Goal: Task Accomplishment & Management: Manage account settings

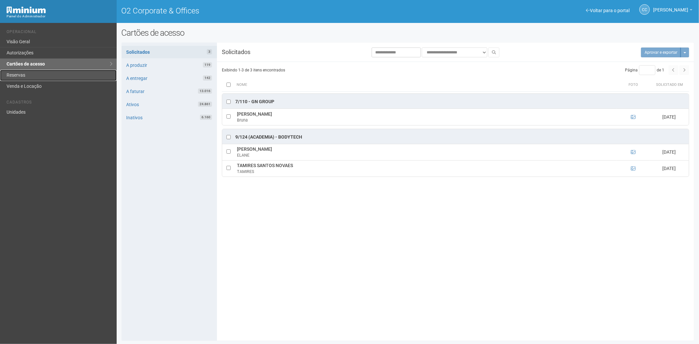
click at [25, 76] on link "Reservas" at bounding box center [58, 75] width 117 height 11
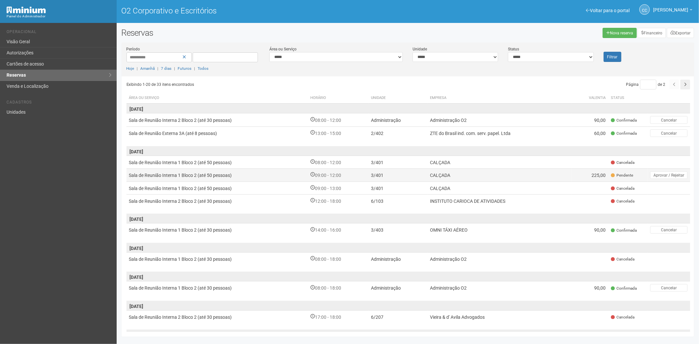
click at [546, 175] on td "CALÇADA" at bounding box center [499, 174] width 144 height 13
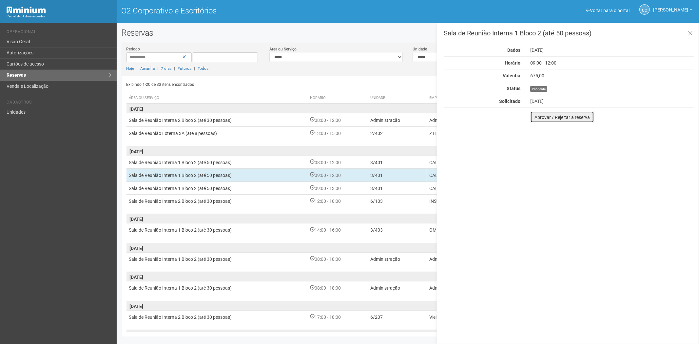
click at [540, 117] on font "Aprovar / Rejeitar a reserva" at bounding box center [562, 117] width 55 height 5
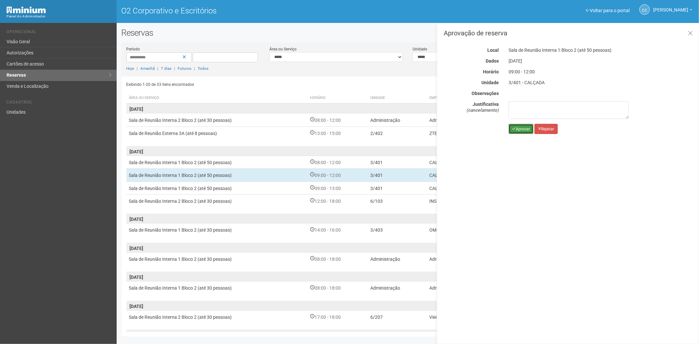
click at [519, 133] on button "Aprovar" at bounding box center [521, 129] width 25 height 10
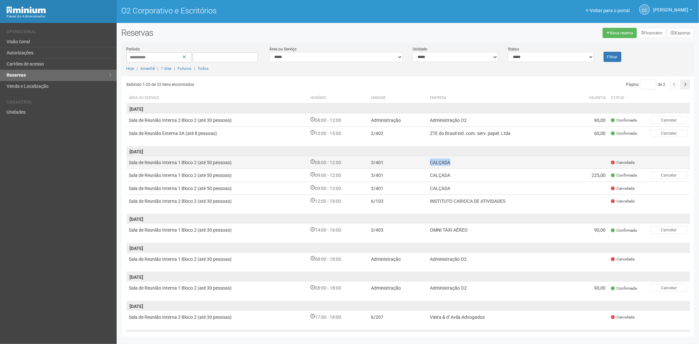
drag, startPoint x: 456, startPoint y: 164, endPoint x: 432, endPoint y: 163, distance: 24.0
click at [428, 163] on td "CALÇADA" at bounding box center [499, 162] width 144 height 13
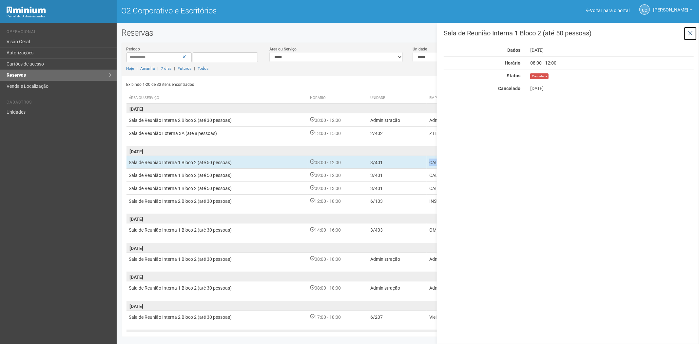
click at [692, 34] on icon at bounding box center [690, 33] width 5 height 7
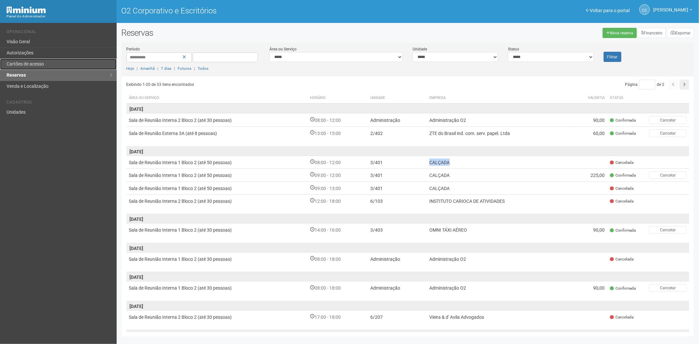
click at [22, 64] on font "Cartões de acesso" at bounding box center [25, 63] width 37 height 5
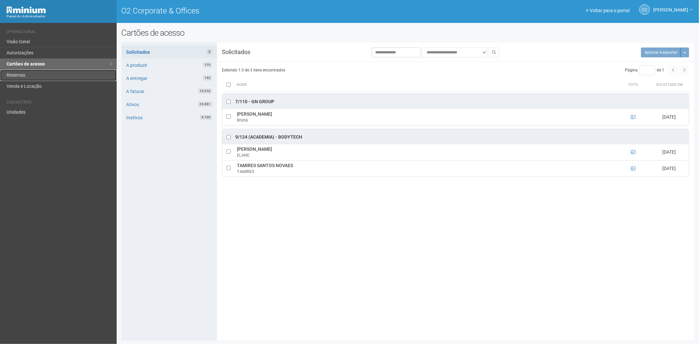
click at [29, 72] on link "Reservas" at bounding box center [58, 75] width 117 height 11
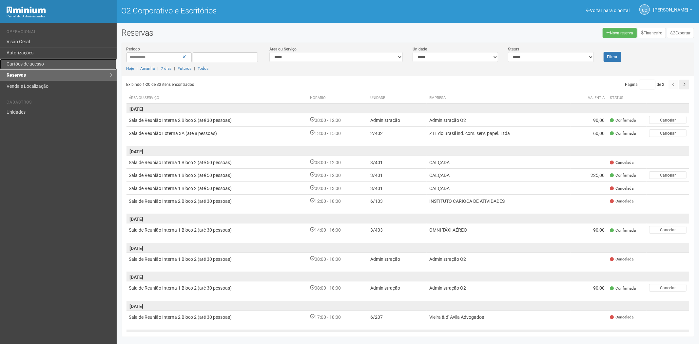
click at [56, 65] on link "Cartões de acesso" at bounding box center [58, 64] width 117 height 11
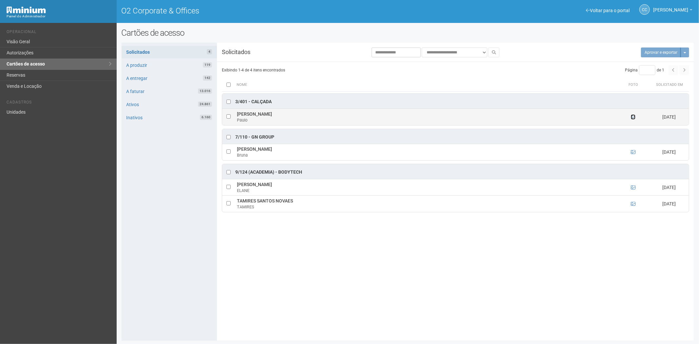
click at [634, 119] on icon at bounding box center [633, 117] width 5 height 5
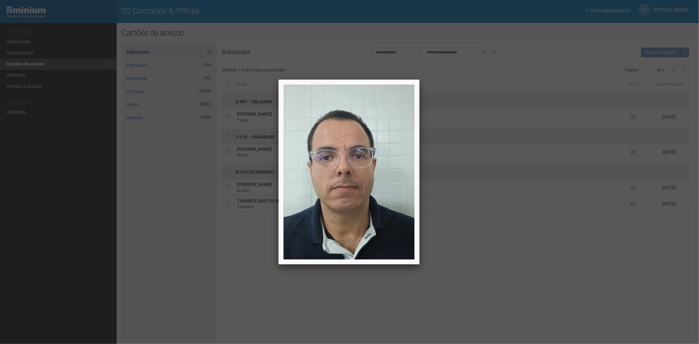
click at [533, 306] on div at bounding box center [349, 172] width 699 height 344
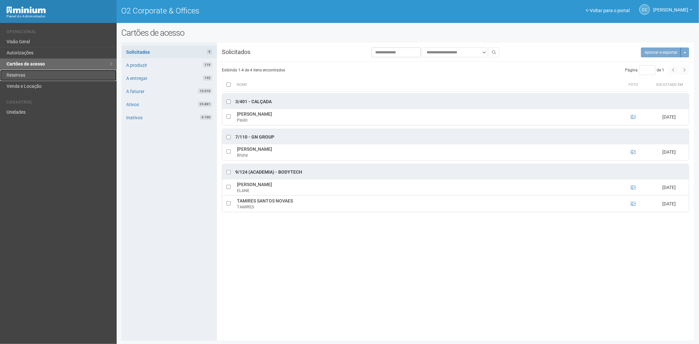
click at [63, 75] on link "Reservas" at bounding box center [58, 75] width 117 height 11
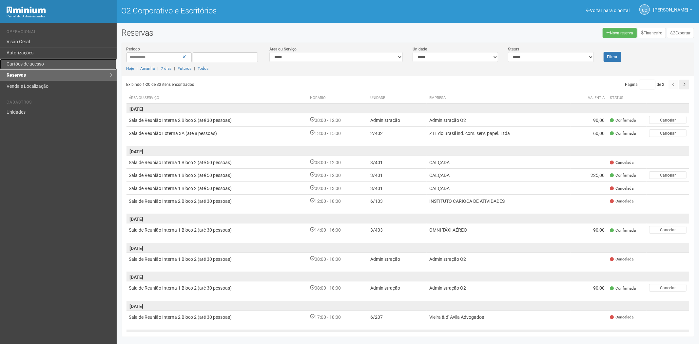
click at [44, 62] on font "Cartões de acesso" at bounding box center [25, 63] width 37 height 5
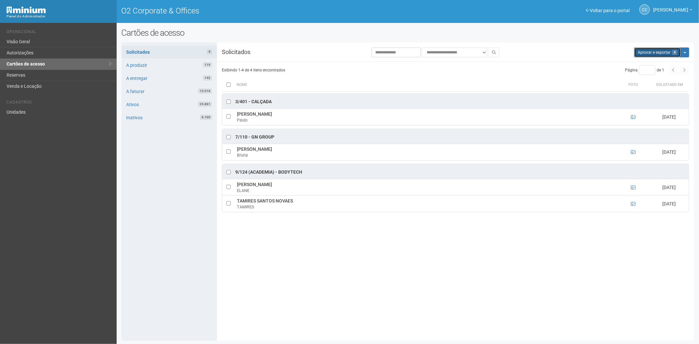
click at [650, 51] on button "Aprovar e exportar 4" at bounding box center [657, 53] width 47 height 10
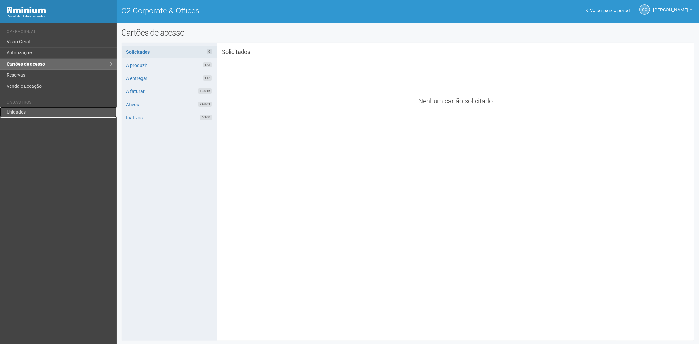
click at [31, 112] on link "Unidades" at bounding box center [58, 112] width 117 height 11
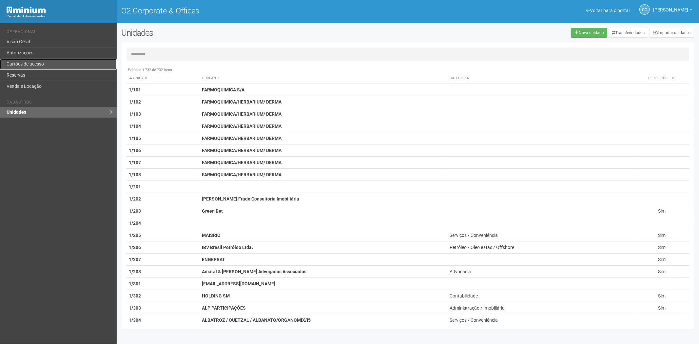
click at [29, 65] on link "Cartões de acesso" at bounding box center [58, 64] width 117 height 11
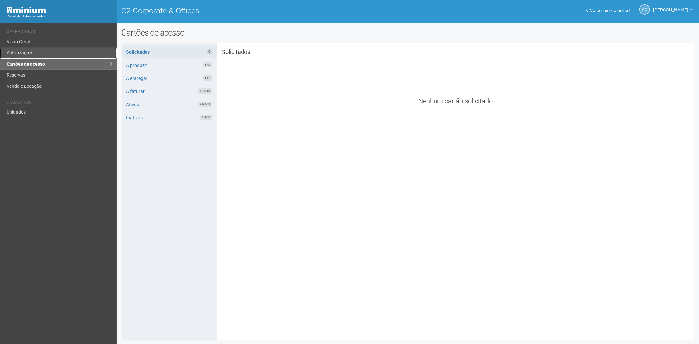
click at [47, 54] on link "Autorizações" at bounding box center [58, 53] width 117 height 11
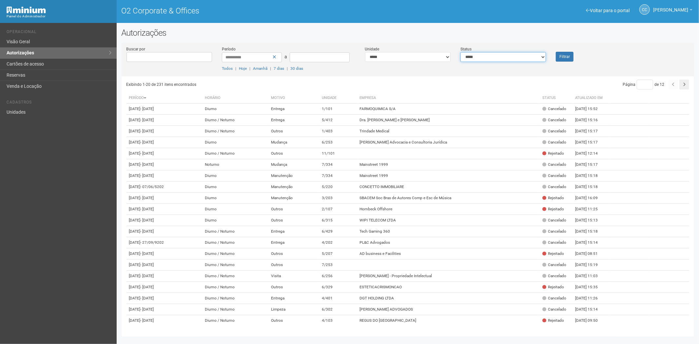
click at [485, 57] on select "**********" at bounding box center [503, 57] width 86 height 10
select select "*"
click at [460, 52] on select "**********" at bounding box center [503, 57] width 86 height 10
click at [565, 55] on font "Filtrar" at bounding box center [564, 57] width 10 height 5
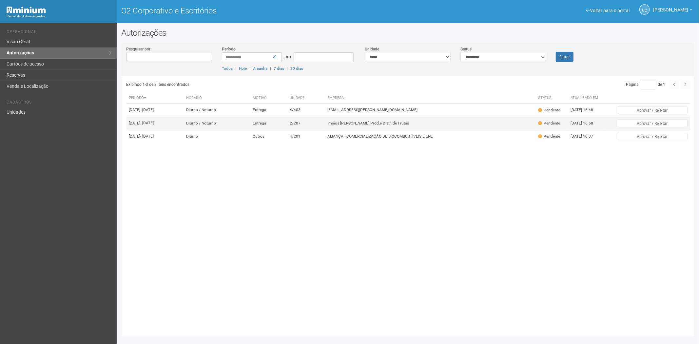
click at [400, 126] on font "Irmãos Benassi Prod.e Distr. de Frutas" at bounding box center [369, 123] width 82 height 5
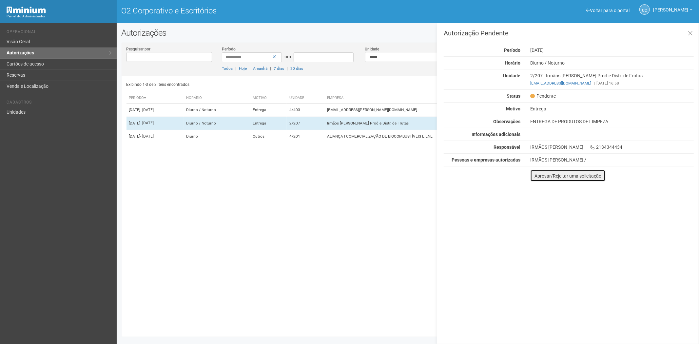
click at [539, 179] on button "Aprovar/Rejeitar uma solicitação" at bounding box center [567, 176] width 75 height 12
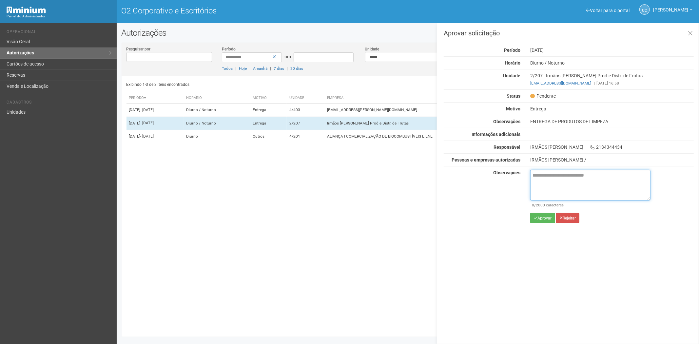
click at [544, 187] on textarea at bounding box center [590, 185] width 120 height 31
paste textarea "**********"
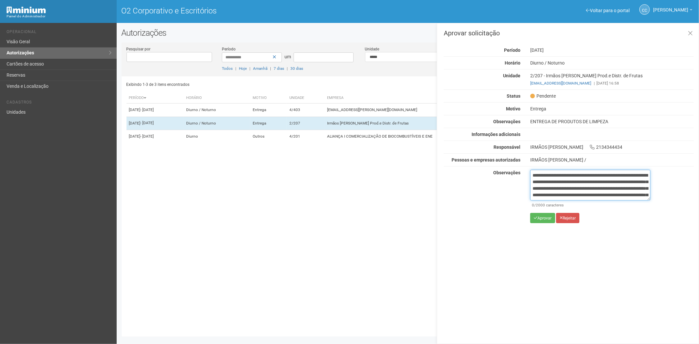
scroll to position [37, 0]
type textarea "**********"
click at [540, 220] on font "Aprovar" at bounding box center [544, 218] width 14 height 5
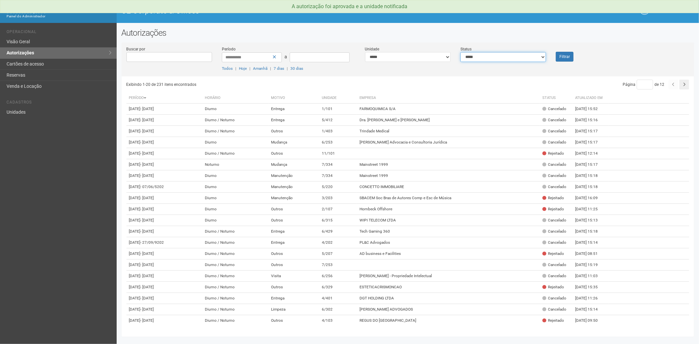
click at [486, 58] on select "**********" at bounding box center [503, 57] width 86 height 10
select select "*"
click at [460, 52] on select "**********" at bounding box center [503, 57] width 86 height 10
click at [566, 58] on button "Filtrar" at bounding box center [565, 57] width 18 height 10
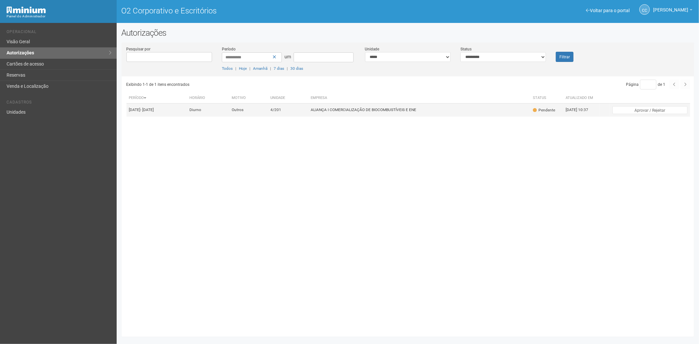
click at [343, 112] on font "ALIANÇA I COMERCIALIZAÇÃO DE BIOCOMBUSTÍVEIS E ENE" at bounding box center [364, 110] width 106 height 5
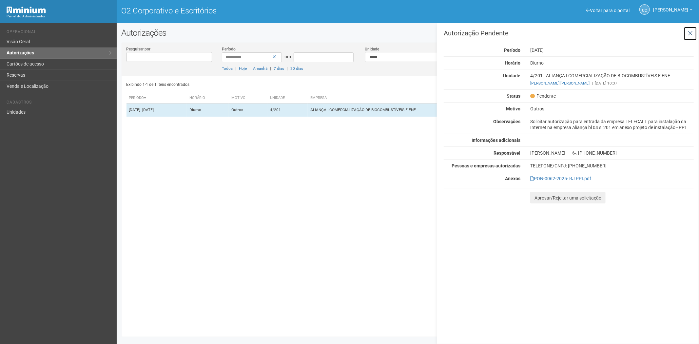
click at [687, 29] on button at bounding box center [690, 34] width 13 height 14
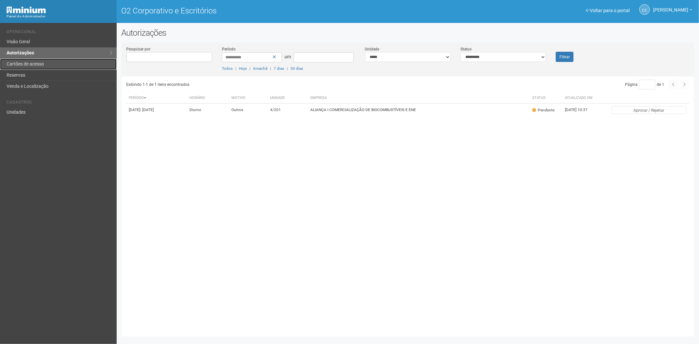
click at [28, 62] on font "Cartões de acesso" at bounding box center [25, 63] width 37 height 5
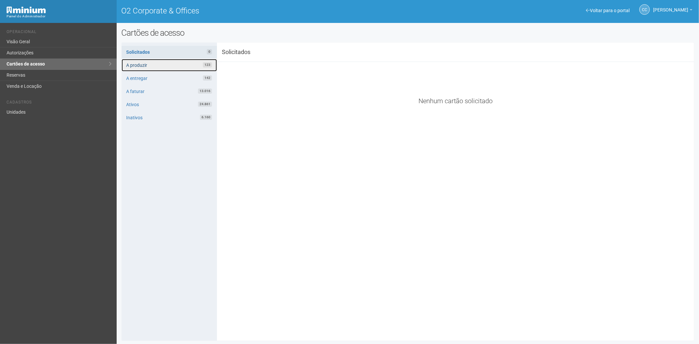
click at [190, 62] on link "A produzir 123" at bounding box center [169, 65] width 95 height 12
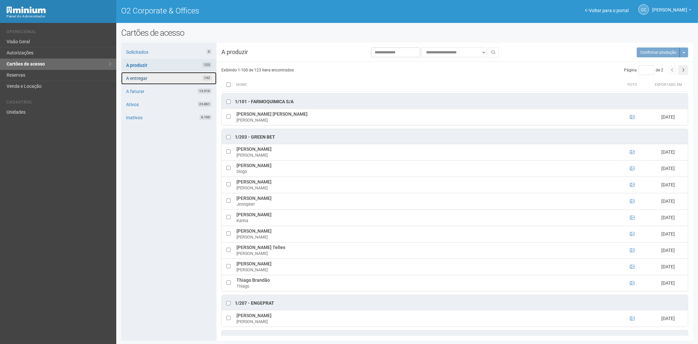
click at [170, 78] on link "A entregar 142" at bounding box center [168, 78] width 95 height 12
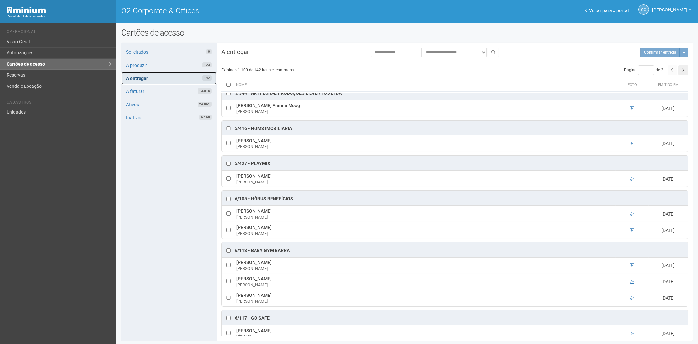
scroll to position [1711, 0]
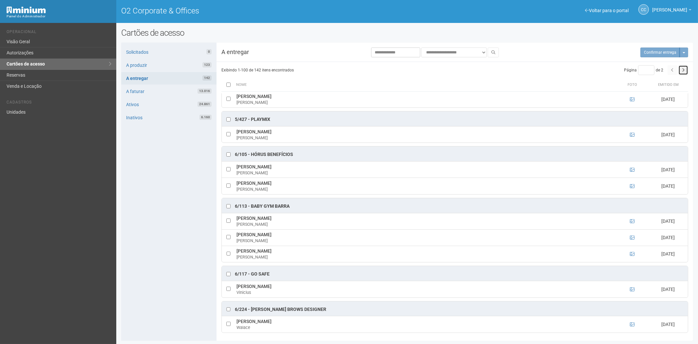
click at [686, 70] on button "button" at bounding box center [684, 70] width 10 height 10
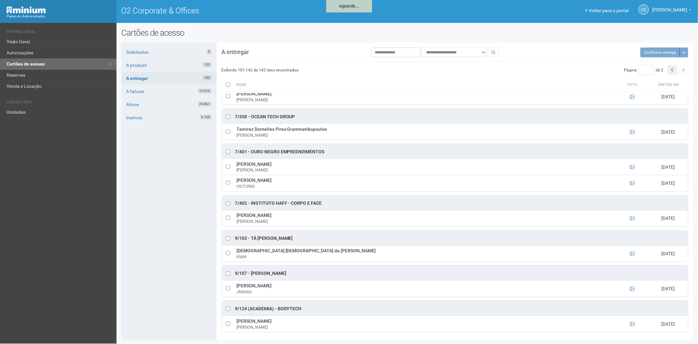
scroll to position [982, 0]
drag, startPoint x: 657, startPoint y: 50, endPoint x: 369, endPoint y: 37, distance: 288.7
click at [657, 50] on span "Confirmar entrega" at bounding box center [652, 52] width 32 height 5
type input "*"
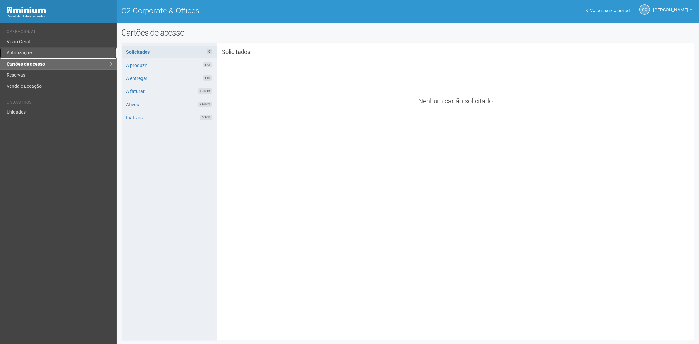
click at [32, 55] on link "Autorizações" at bounding box center [58, 53] width 117 height 11
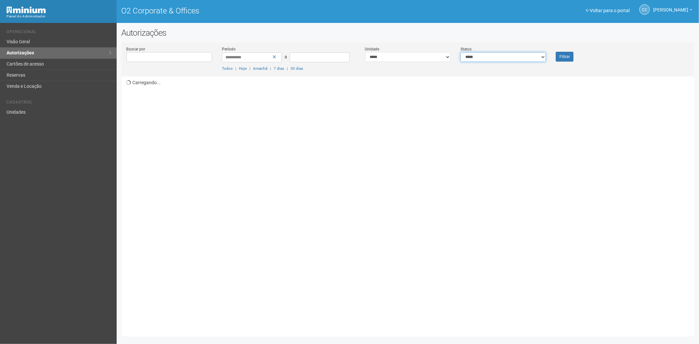
click at [510, 58] on select "**********" at bounding box center [503, 57] width 86 height 10
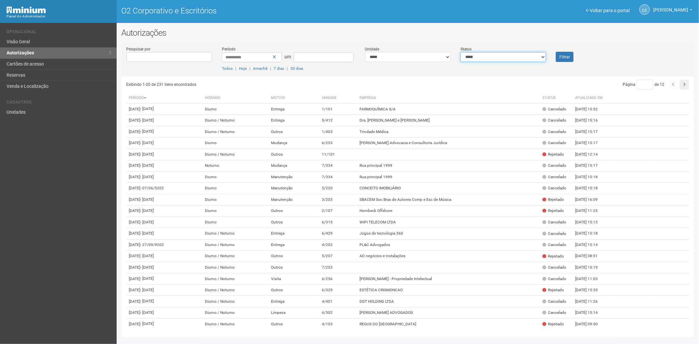
select select "*"
click at [460, 52] on select "**********" at bounding box center [503, 57] width 86 height 10
click at [567, 55] on font "Filtrar" at bounding box center [564, 57] width 10 height 5
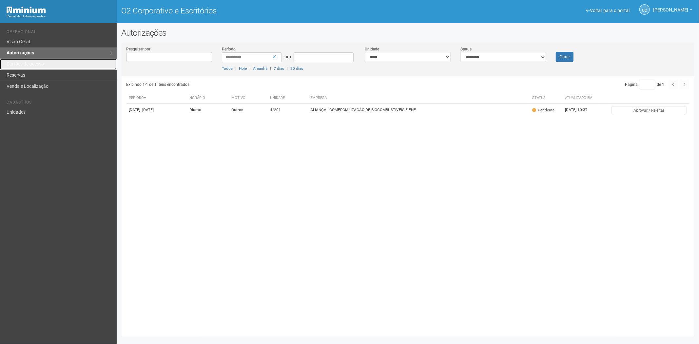
click at [48, 64] on link "Cartões de acesso" at bounding box center [58, 64] width 117 height 11
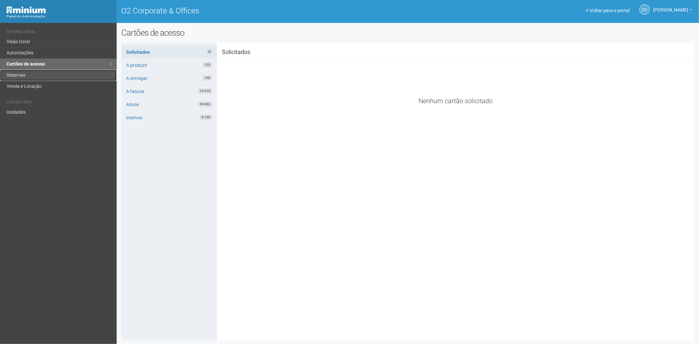
click at [35, 71] on link "Reservas" at bounding box center [58, 75] width 117 height 11
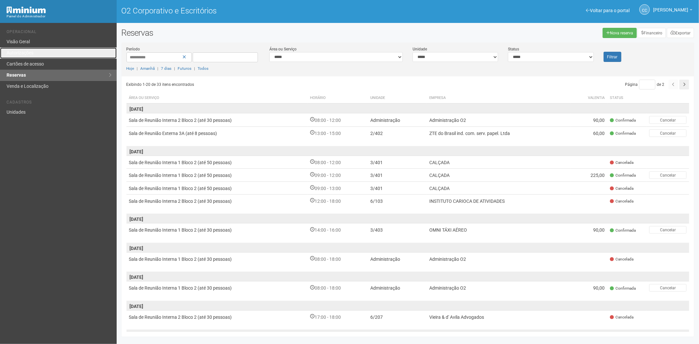
drag, startPoint x: 23, startPoint y: 49, endPoint x: 256, endPoint y: 22, distance: 234.4
click at [23, 50] on link "Autorizações" at bounding box center [58, 53] width 117 height 11
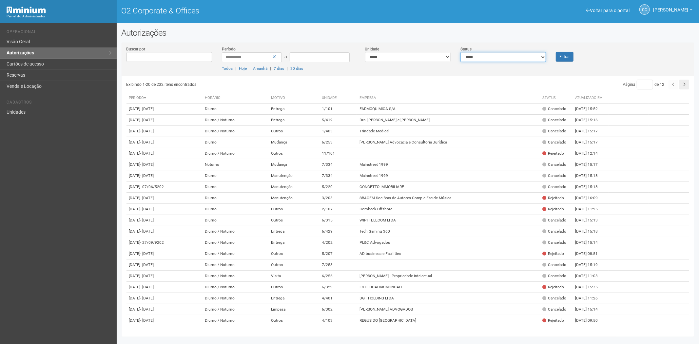
click at [500, 56] on select "**********" at bounding box center [503, 57] width 86 height 10
select select "*"
click at [460, 52] on select "**********" at bounding box center [503, 57] width 86 height 10
click at [566, 55] on font "Filtrar" at bounding box center [564, 57] width 10 height 5
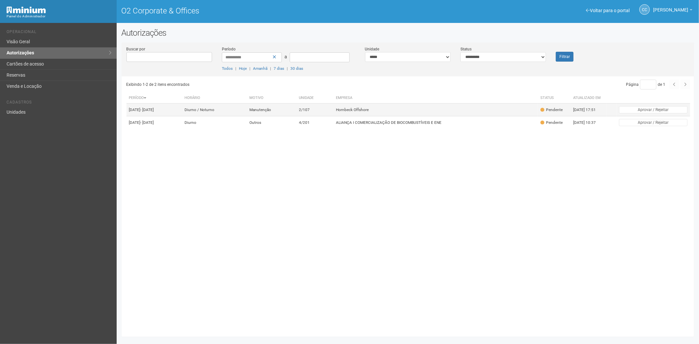
click at [333, 109] on td "2/107" at bounding box center [314, 110] width 37 height 13
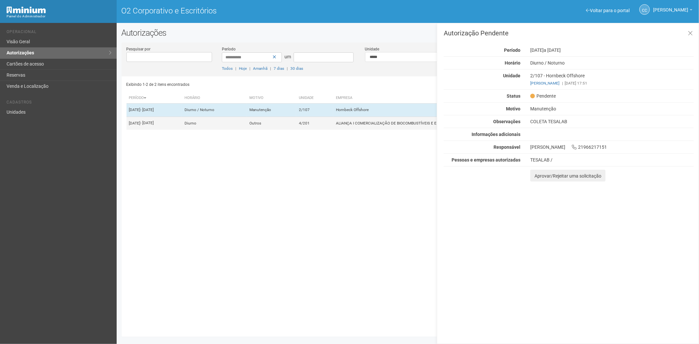
click at [247, 123] on td "Diurno" at bounding box center [214, 123] width 65 height 13
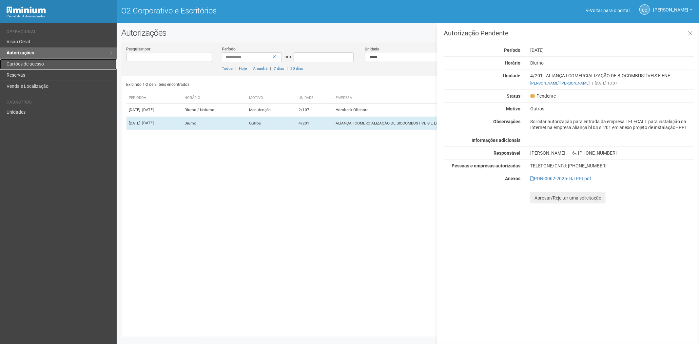
click at [49, 63] on link "Cartões de acesso" at bounding box center [58, 64] width 117 height 11
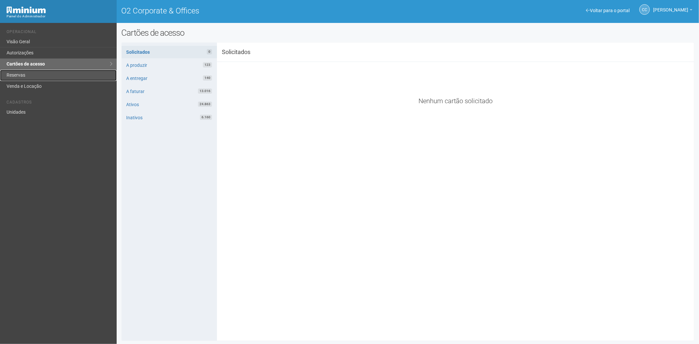
click at [32, 74] on link "Reservas" at bounding box center [58, 75] width 117 height 11
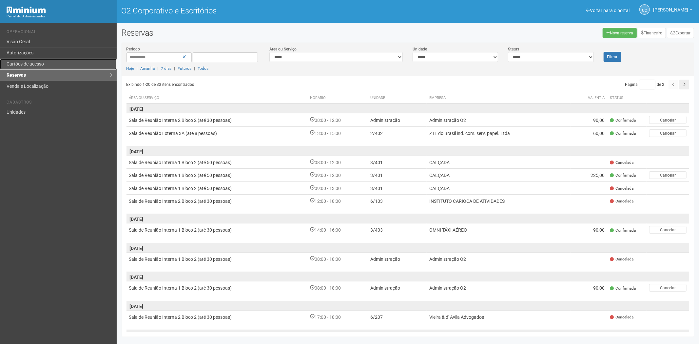
click at [38, 61] on font "Cartões de acesso" at bounding box center [25, 63] width 37 height 5
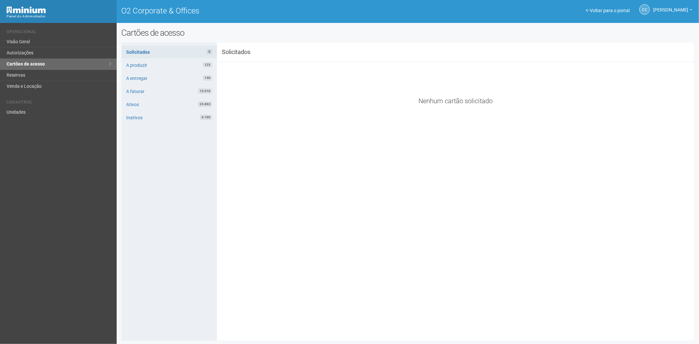
click at [449, 199] on div "**********" at bounding box center [408, 192] width 573 height 288
click at [594, 10] on link "Voltar para o portal" at bounding box center [608, 10] width 44 height 5
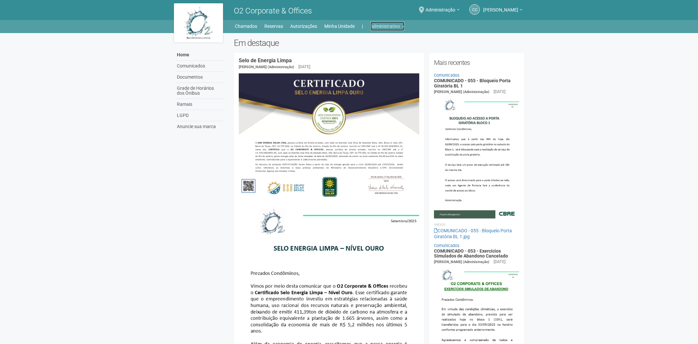
click at [392, 28] on link "Administrativo" at bounding box center [388, 26] width 34 height 9
click at [277, 28] on link "Reservas" at bounding box center [274, 26] width 19 height 9
click at [279, 26] on link "Reservas" at bounding box center [274, 26] width 19 height 9
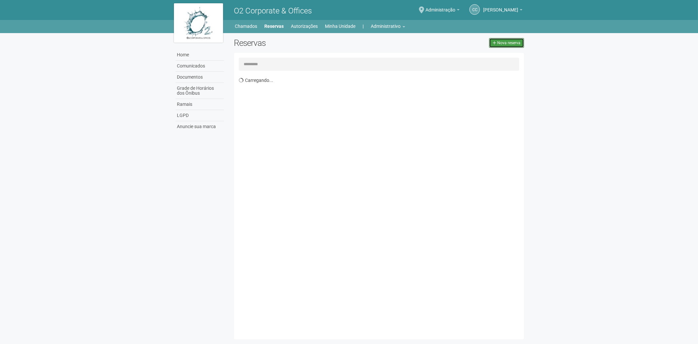
click at [511, 44] on span "Nova reserva" at bounding box center [509, 43] width 23 height 5
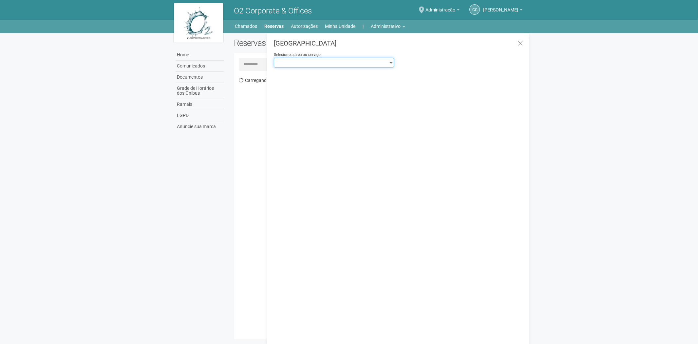
click at [350, 63] on select "**********" at bounding box center [334, 63] width 120 height 10
drag, startPoint x: 597, startPoint y: 132, endPoint x: 602, endPoint y: 130, distance: 5.7
click at [597, 132] on body "Aguarde... O2 Corporate & Offices CC [PERSON_NAME] [PERSON_NAME] [EMAIL_ADDRESS…" at bounding box center [349, 172] width 698 height 344
